Goal: Task Accomplishment & Management: Manage account settings

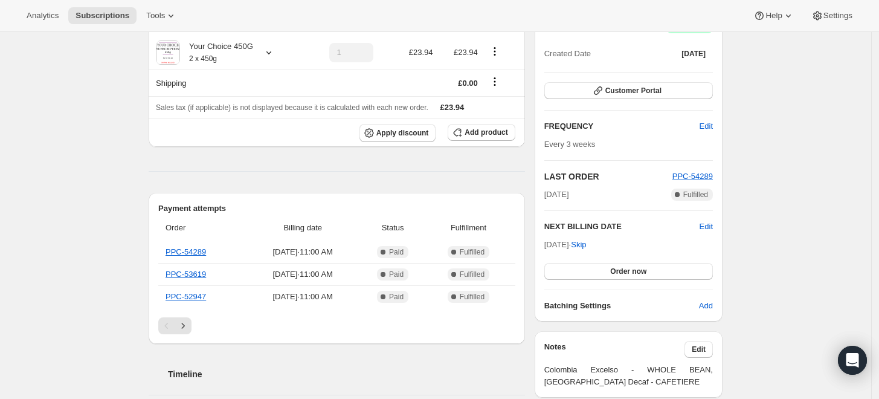
scroll to position [67, 0]
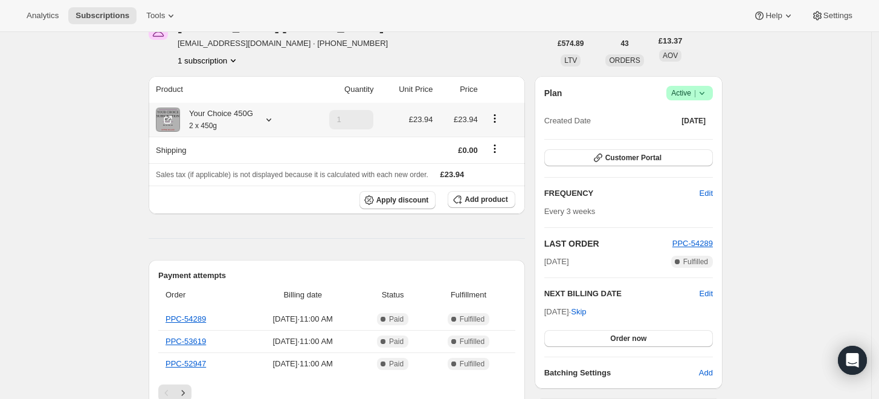
click at [222, 116] on div "Your Choice 450G 2 x 450g" at bounding box center [216, 120] width 73 height 24
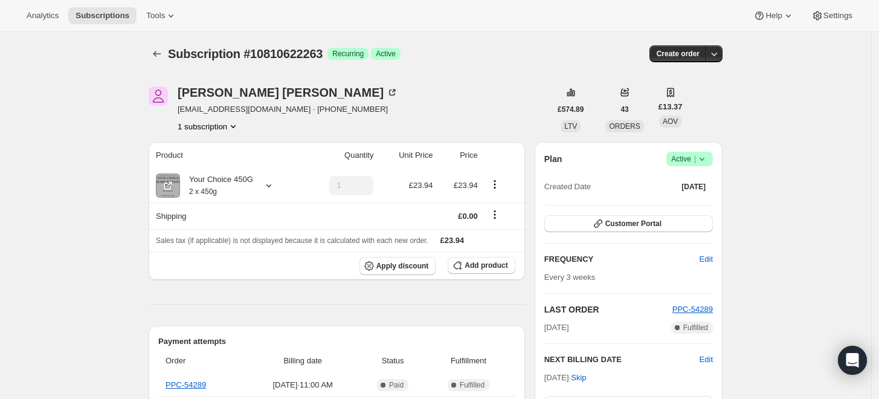
scroll to position [0, 0]
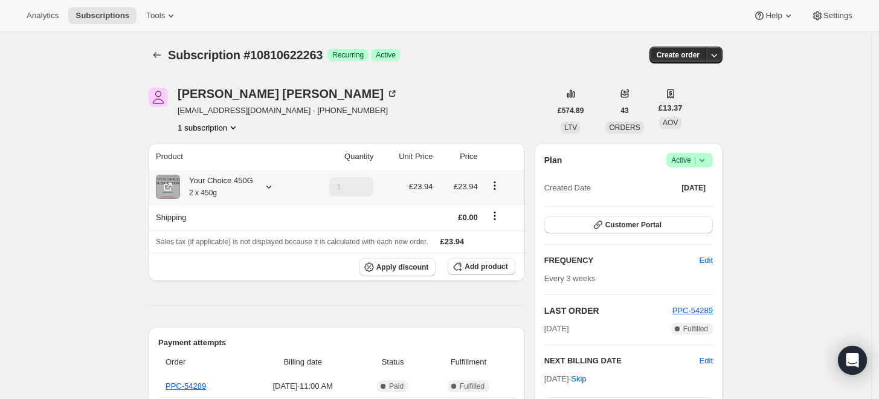
click at [495, 185] on icon "Product actions" at bounding box center [494, 185] width 2 height 2
click at [495, 215] on icon "Shipping actions" at bounding box center [495, 216] width 12 height 12
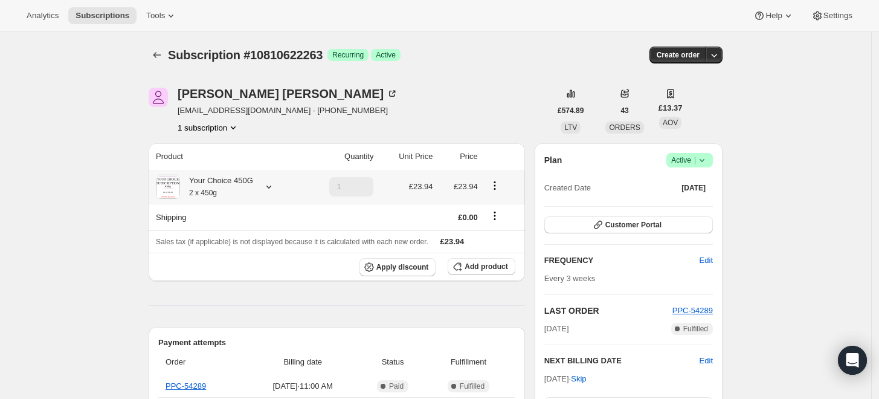
click at [243, 183] on div "Your Choice 450G 2 x 450g" at bounding box center [216, 187] width 73 height 24
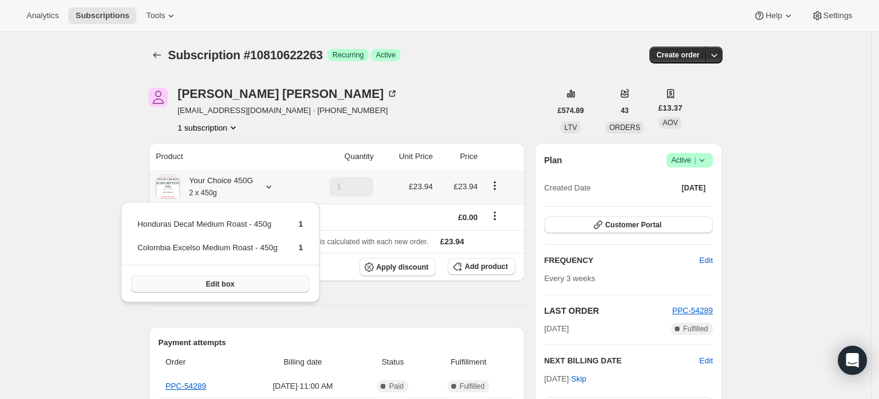
click at [214, 288] on button "Edit box" at bounding box center [220, 283] width 178 height 17
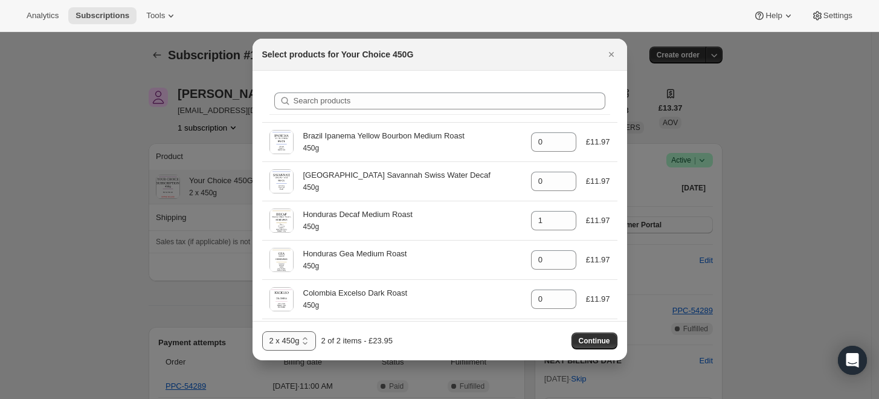
click at [295, 341] on select "1 x 450g 2 x 450g 3 x 450g 4 x 450g" at bounding box center [289, 340] width 54 height 19
select select "gid://shopify/ProductVariant/48073432105271"
click at [262, 331] on select "1 x 450g 2 x 450g 3 x 450g 4 x 450g" at bounding box center [289, 340] width 54 height 19
click at [609, 55] on icon "Close" at bounding box center [611, 54] width 12 height 12
